Goal: Transaction & Acquisition: Subscribe to service/newsletter

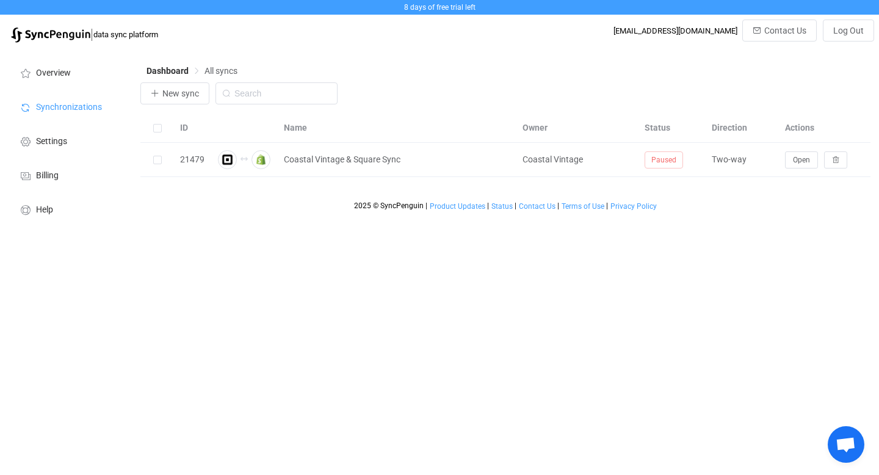
scroll to position [3, 0]
click at [53, 175] on span "Billing" at bounding box center [47, 176] width 23 height 10
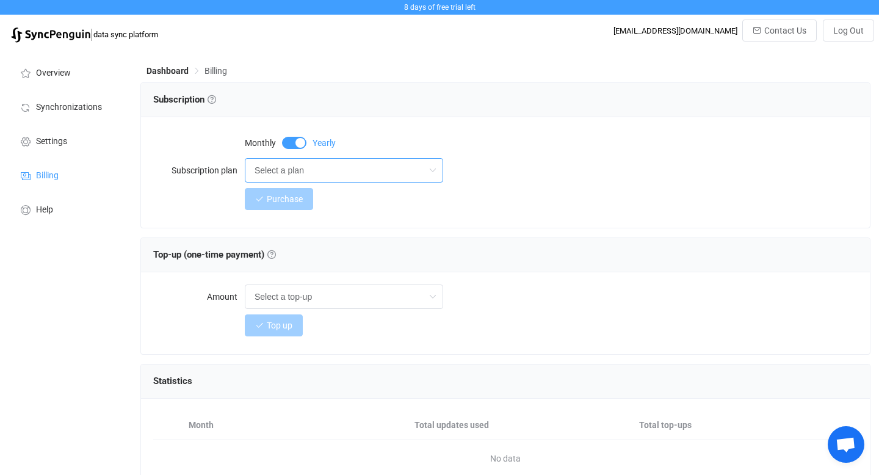
click at [347, 173] on input "Select a plan" at bounding box center [344, 170] width 198 height 24
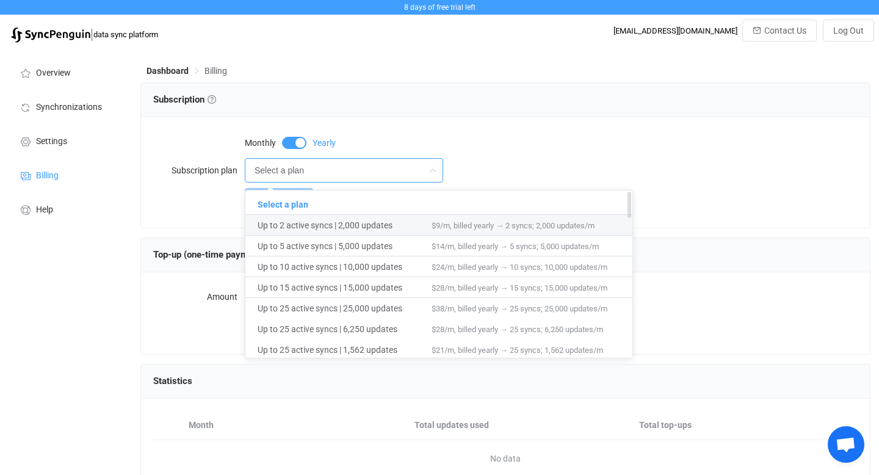
click at [358, 234] on span "Up to 2 active syncs | 2,000 updates" at bounding box center [345, 225] width 174 height 21
type input "Up to 2 active syncs | 2,000 updates"
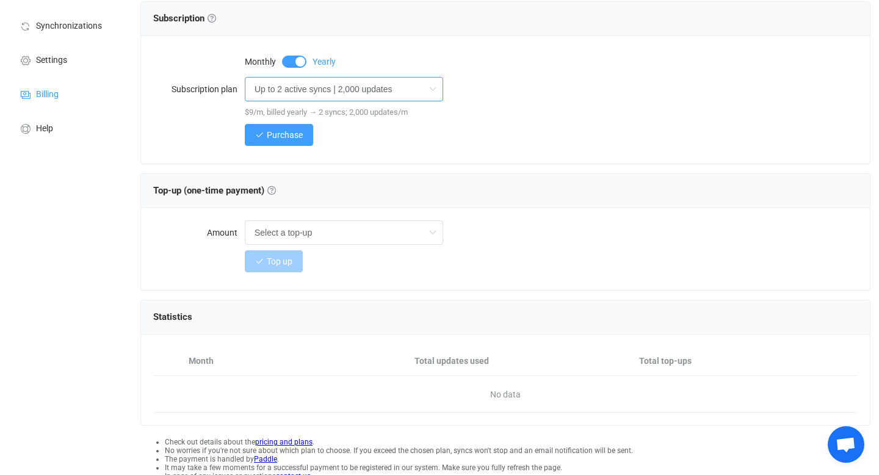
scroll to position [82, 0]
click at [358, 234] on input "text" at bounding box center [344, 232] width 198 height 24
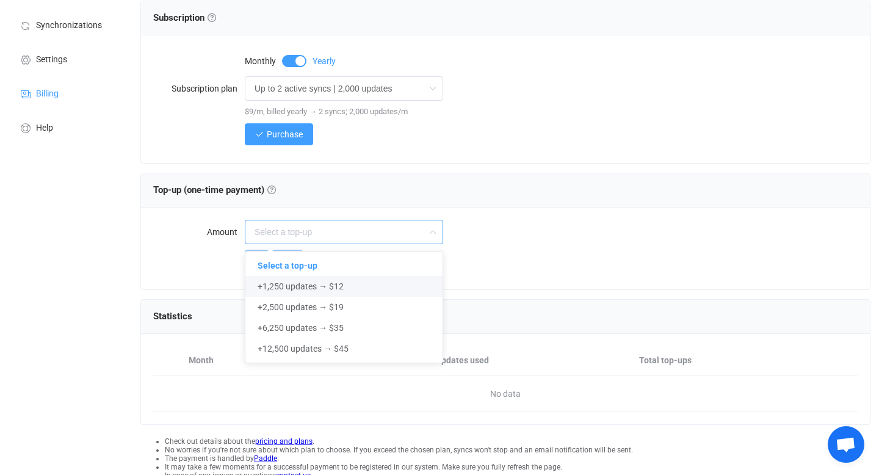
click at [345, 286] on li "+1,250 updates → $12" at bounding box center [344, 286] width 197 height 21
type input "+1,250 updates → $12"
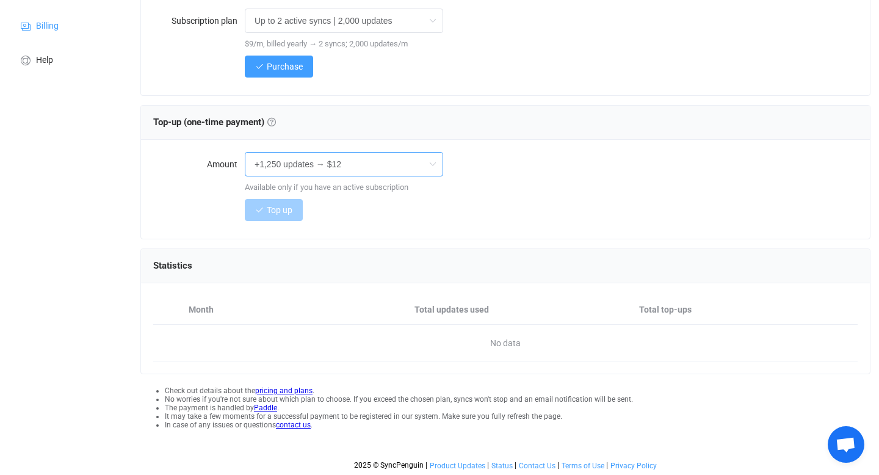
scroll to position [0, 0]
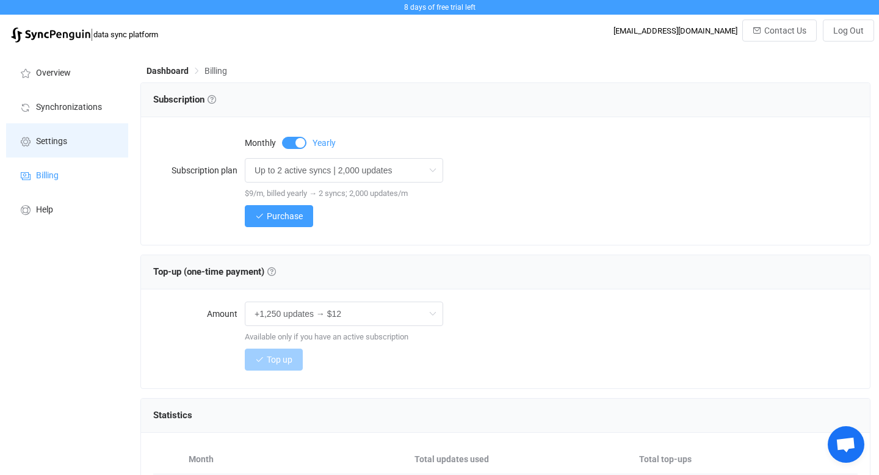
click at [55, 133] on li "Settings" at bounding box center [67, 140] width 122 height 34
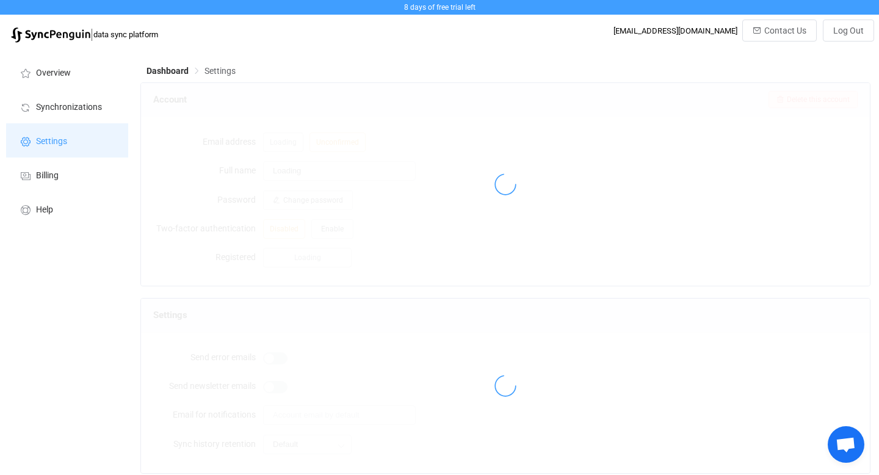
type input "Coastal Vintage"
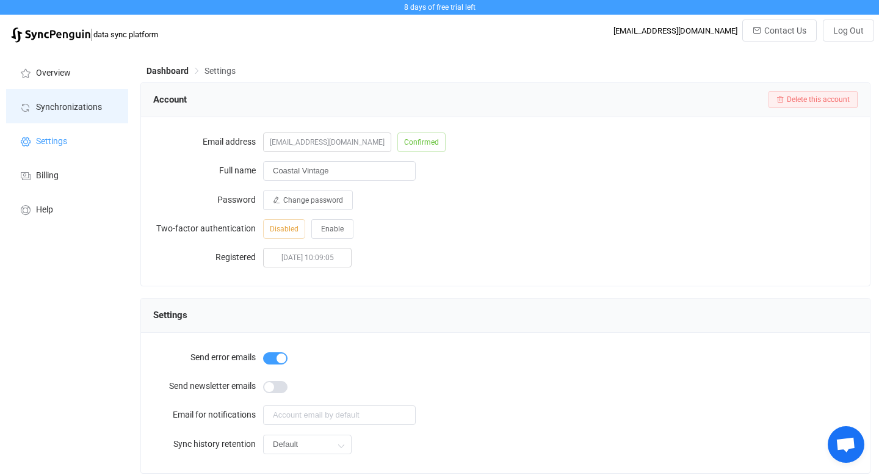
click at [80, 115] on li "Synchronizations" at bounding box center [67, 106] width 122 height 34
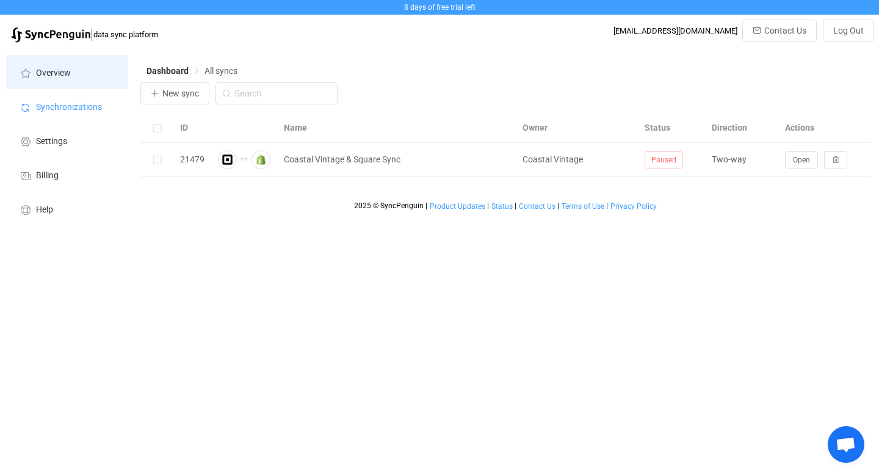
click at [51, 67] on li "Overview" at bounding box center [67, 72] width 122 height 34
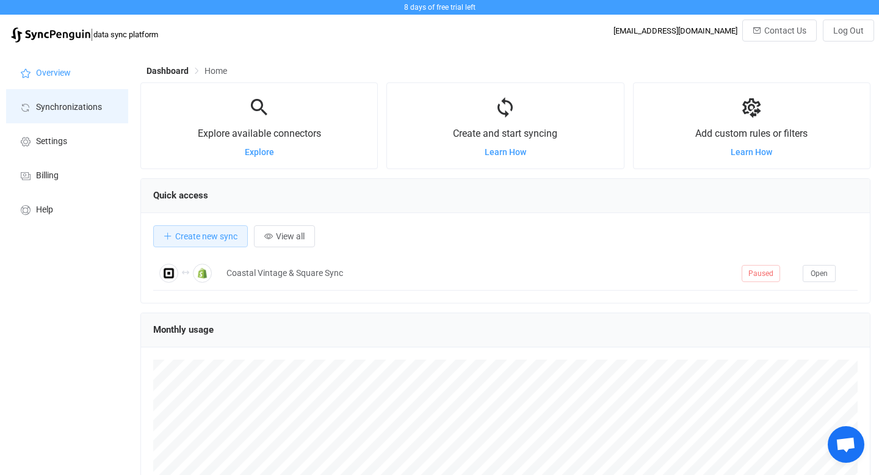
click at [53, 111] on span "Synchronizations" at bounding box center [69, 108] width 66 height 10
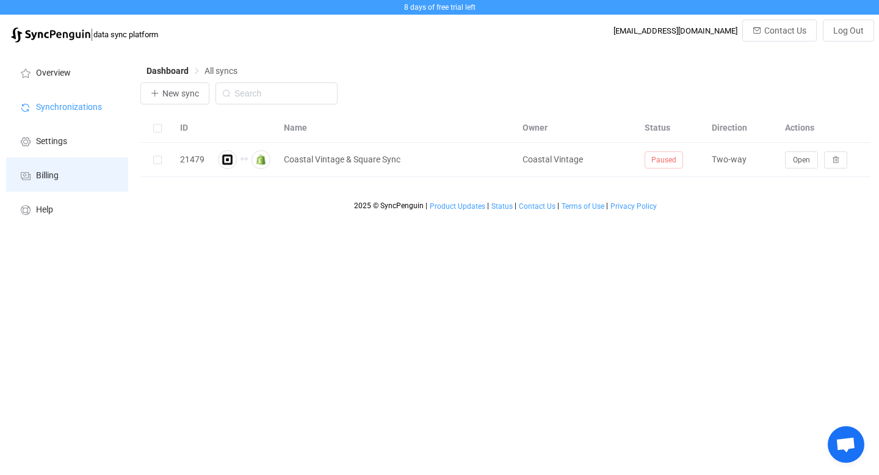
click at [64, 172] on li "Billing" at bounding box center [67, 175] width 122 height 34
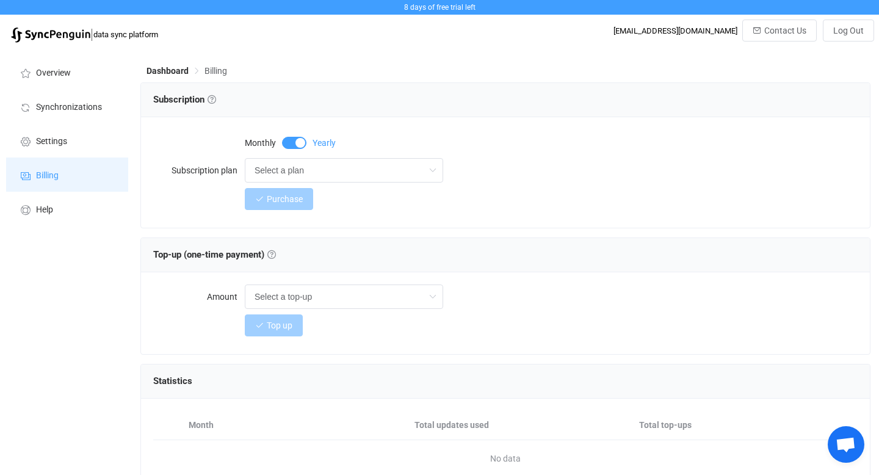
scroll to position [117, 0]
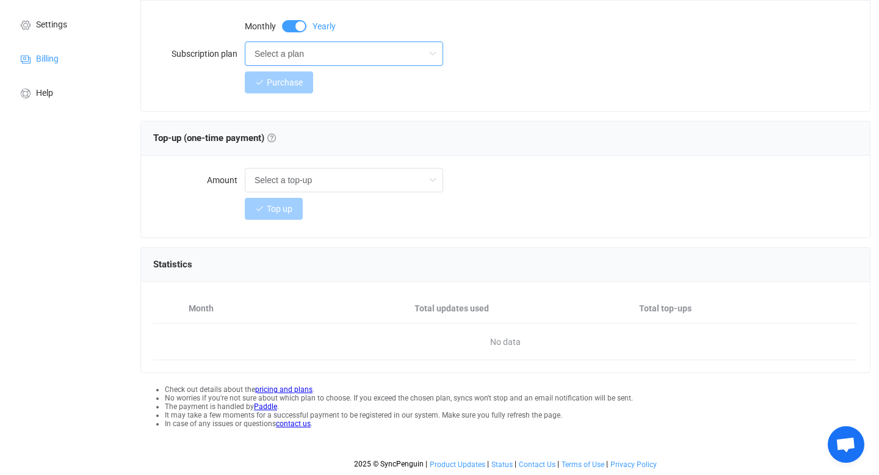
click at [327, 59] on input "Select a plan" at bounding box center [344, 54] width 198 height 24
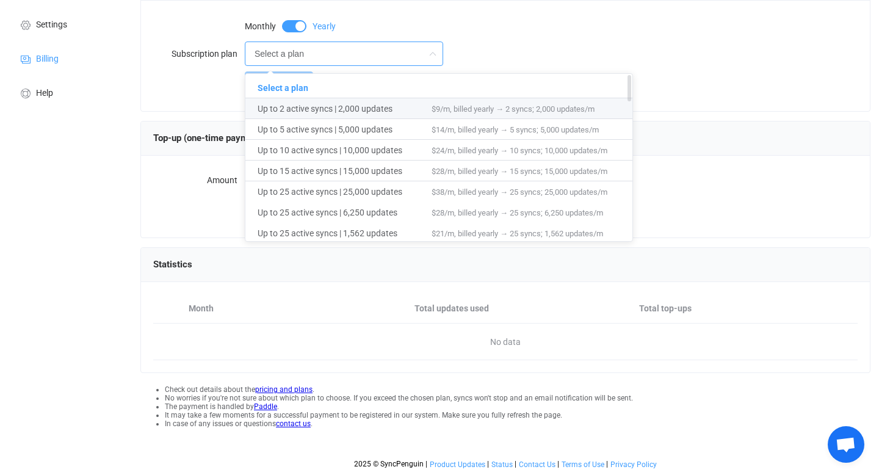
click at [311, 103] on span "Up to 2 active syncs | 2,000 updates" at bounding box center [345, 108] width 174 height 21
type input "Up to 2 active syncs | 2,000 updates"
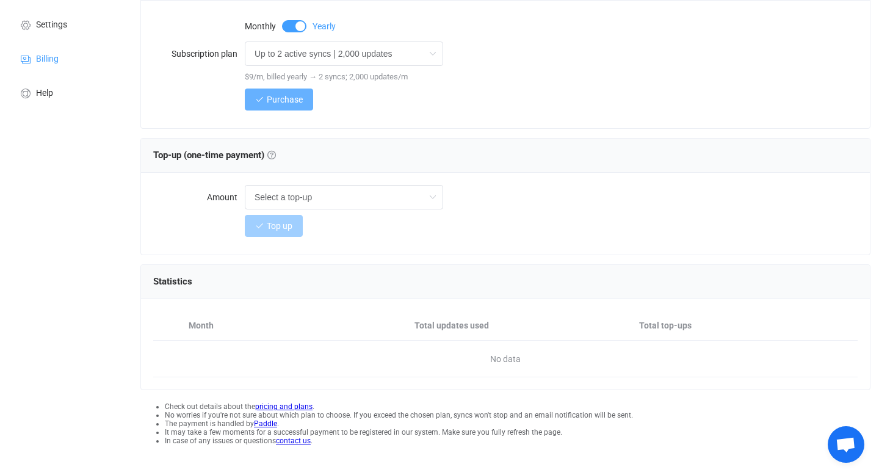
click at [287, 101] on span "Purchase" at bounding box center [285, 100] width 36 height 10
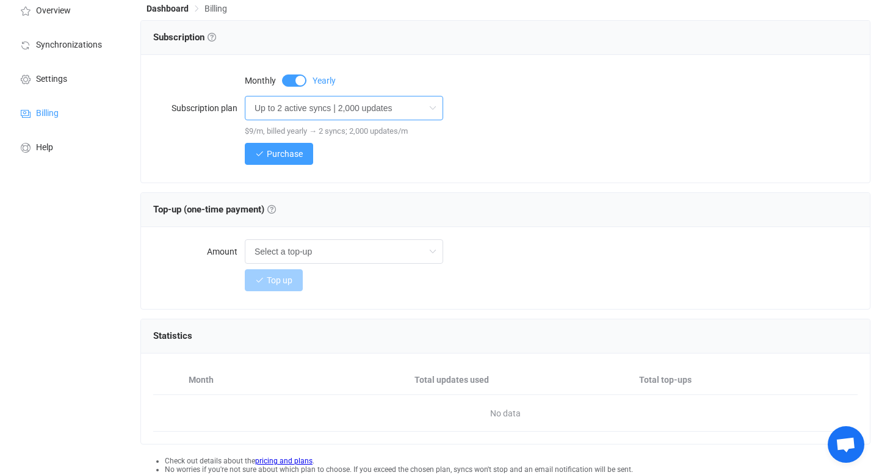
click at [409, 109] on input "Up to 2 active syncs | 2,000 updates" at bounding box center [344, 108] width 198 height 24
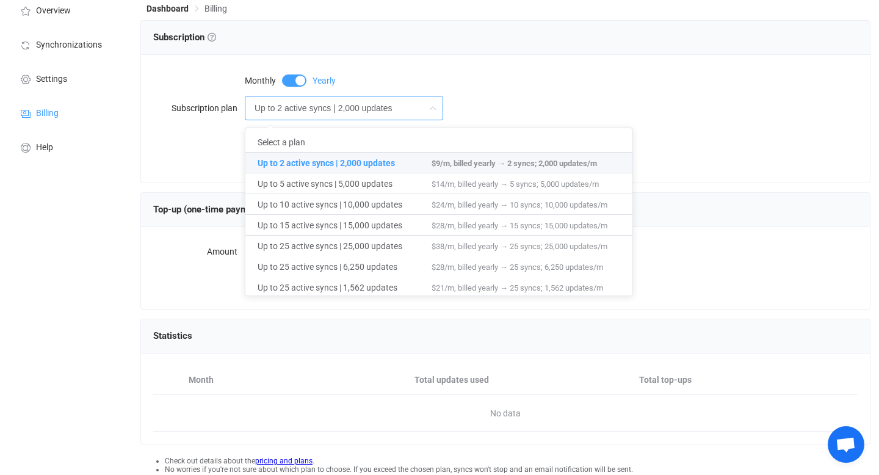
click at [409, 109] on input "Up to 2 active syncs | 2,000 updates" at bounding box center [344, 108] width 198 height 24
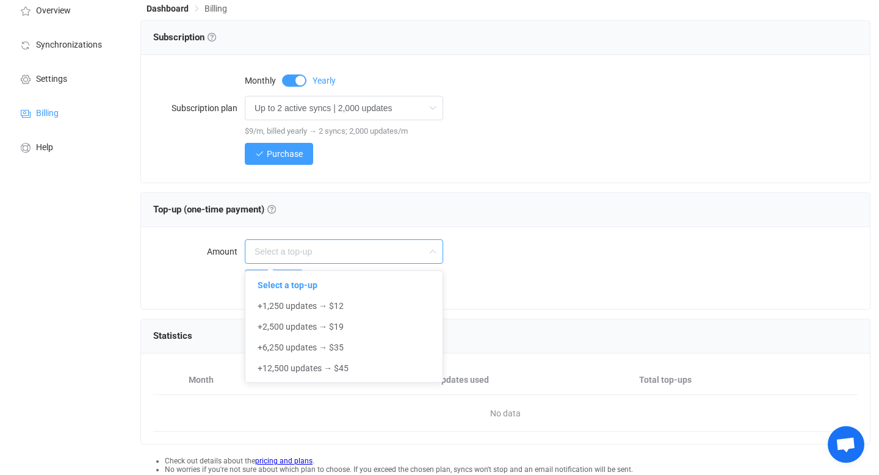
click at [343, 258] on input "text" at bounding box center [344, 251] width 198 height 24
click at [339, 312] on li "+1,250 updates → $12" at bounding box center [344, 306] width 197 height 21
type input "+1,250 updates → $12"
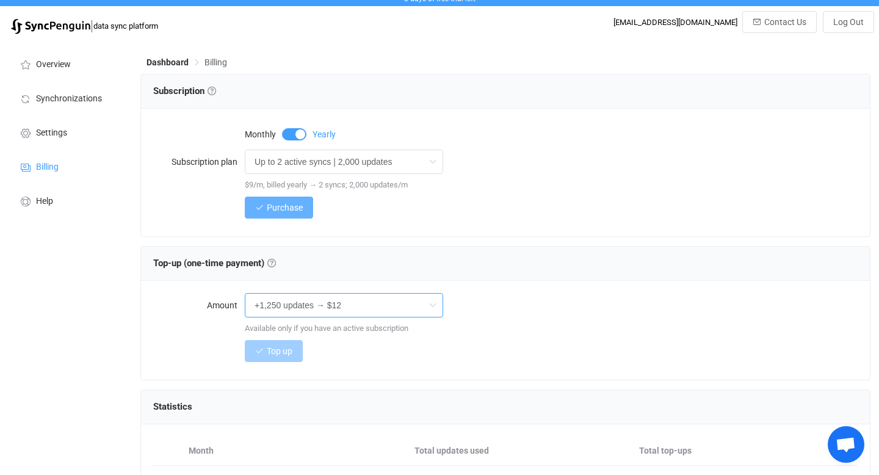
scroll to position [0, 0]
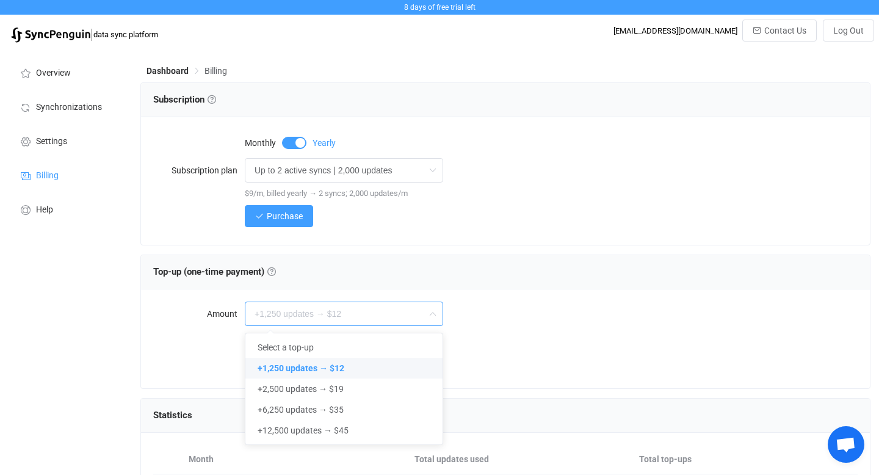
click at [197, 205] on div "Purchase" at bounding box center [505, 216] width 705 height 24
type input "+1,250 updates → $12"
